Goal: Transaction & Acquisition: Subscribe to service/newsletter

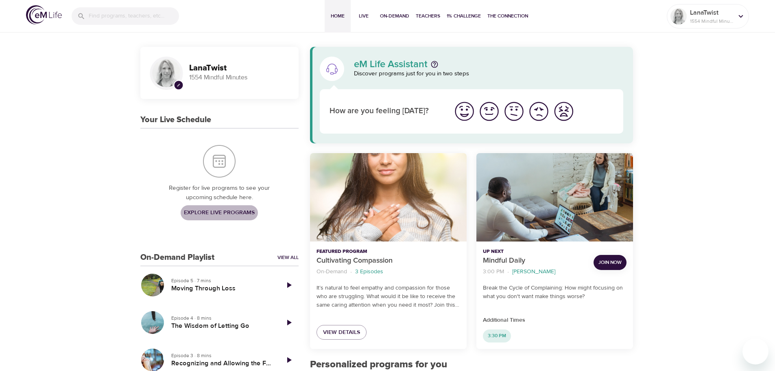
click at [221, 210] on span "Explore Live Programs" at bounding box center [219, 213] width 71 height 10
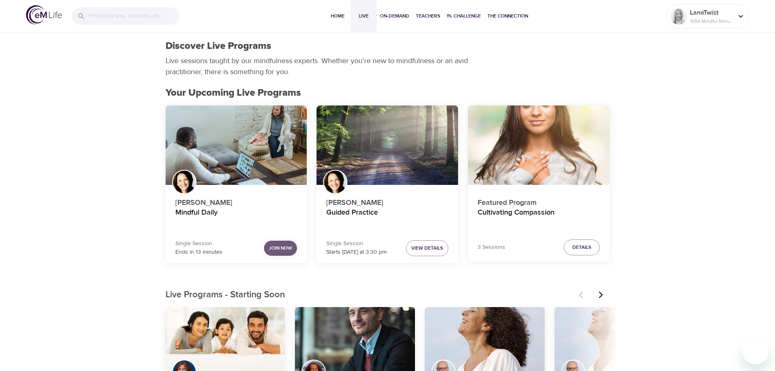
click at [286, 250] on span "Join Now" at bounding box center [280, 248] width 23 height 9
